Goal: Task Accomplishment & Management: Manage account settings

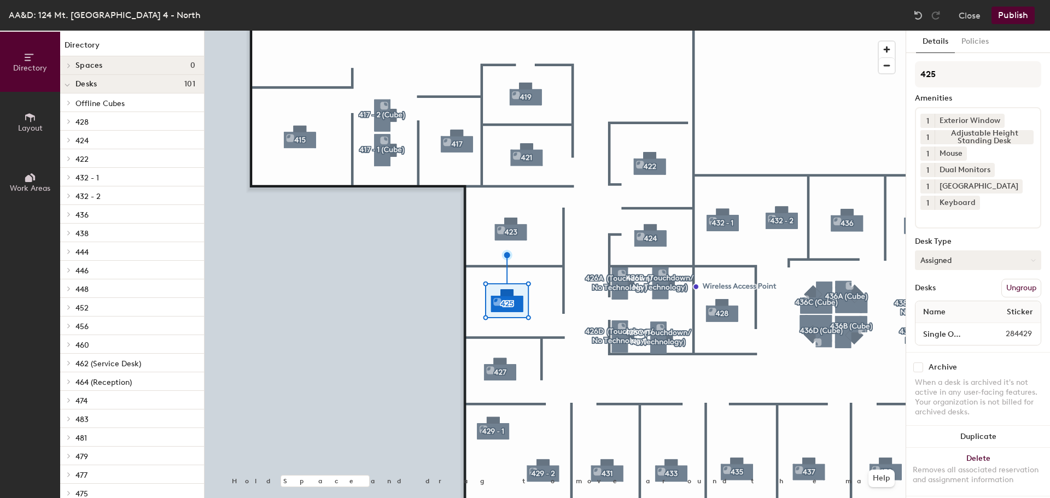
click at [953, 263] on button "Assigned" at bounding box center [978, 260] width 126 height 20
click at [944, 319] on div "Hoteled" at bounding box center [970, 327] width 109 height 16
click at [969, 80] on input "425" at bounding box center [978, 74] width 126 height 26
type input "425 (Resources"
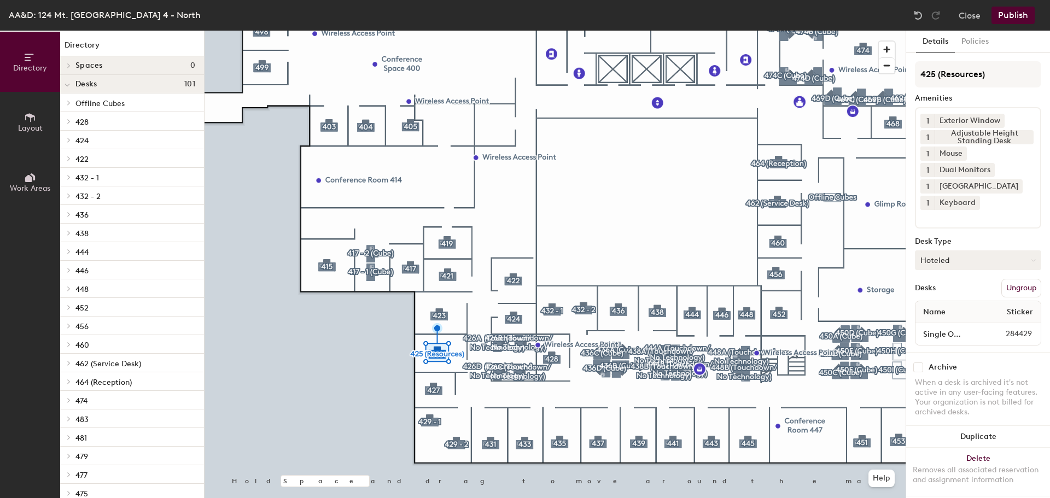
click at [941, 260] on button "Hoteled" at bounding box center [978, 260] width 126 height 20
click at [947, 295] on div "Assigned" at bounding box center [970, 294] width 109 height 16
click at [1004, 9] on button "Publish" at bounding box center [1013, 16] width 43 height 18
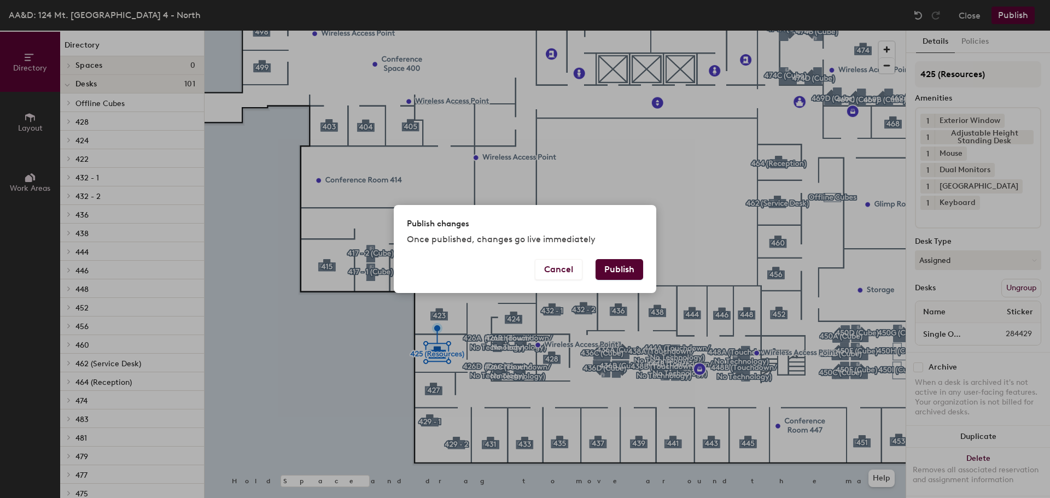
click at [613, 265] on button "Publish" at bounding box center [620, 269] width 48 height 21
